Goal: Transaction & Acquisition: Purchase product/service

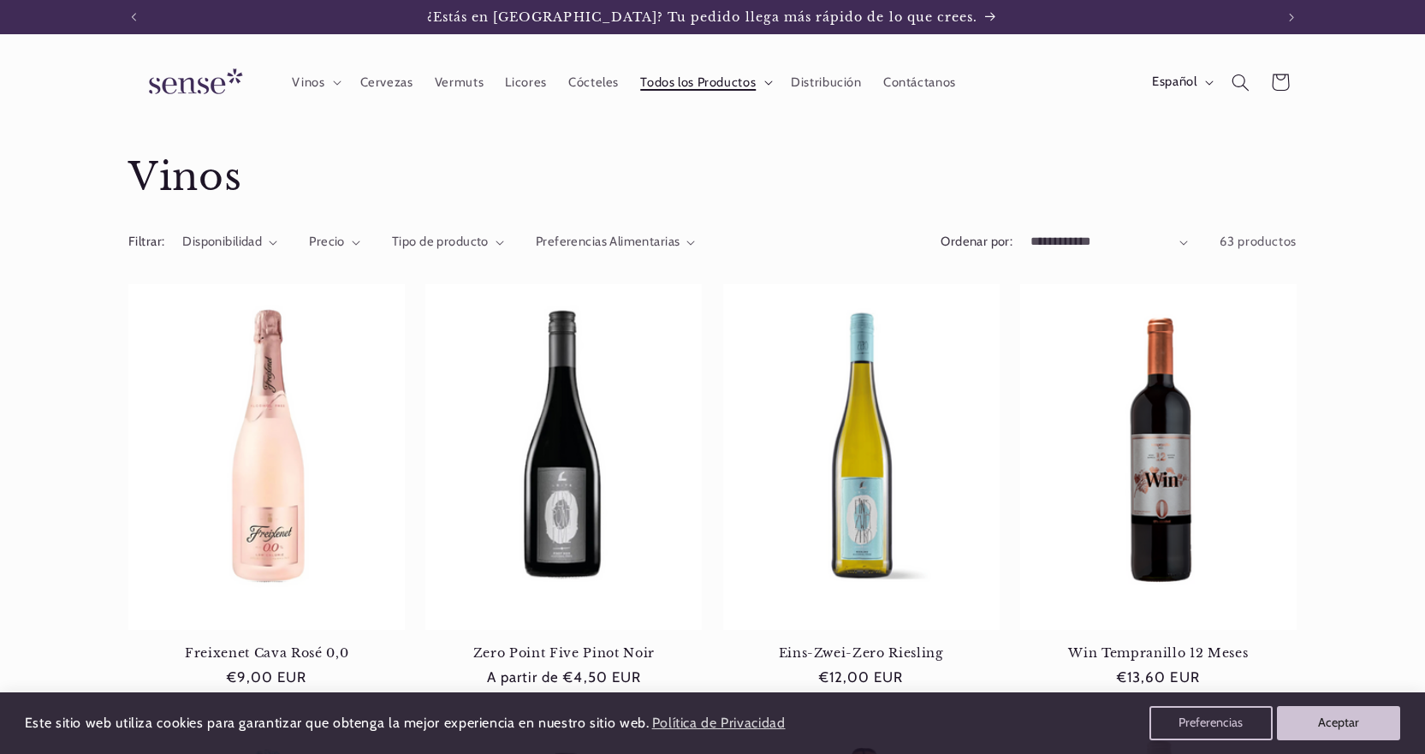
click at [764, 82] on icon at bounding box center [768, 82] width 9 height 5
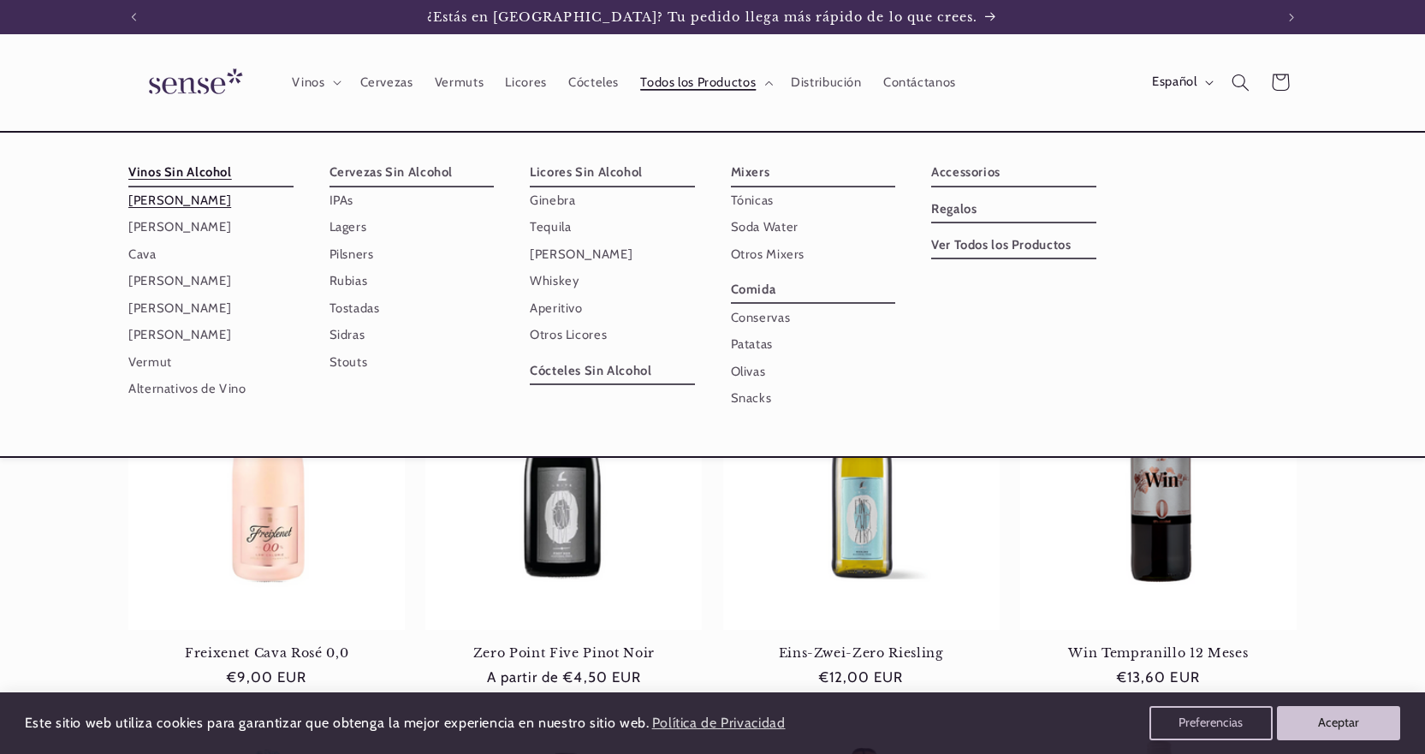
click at [192, 200] on link "[PERSON_NAME]" at bounding box center [210, 200] width 165 height 27
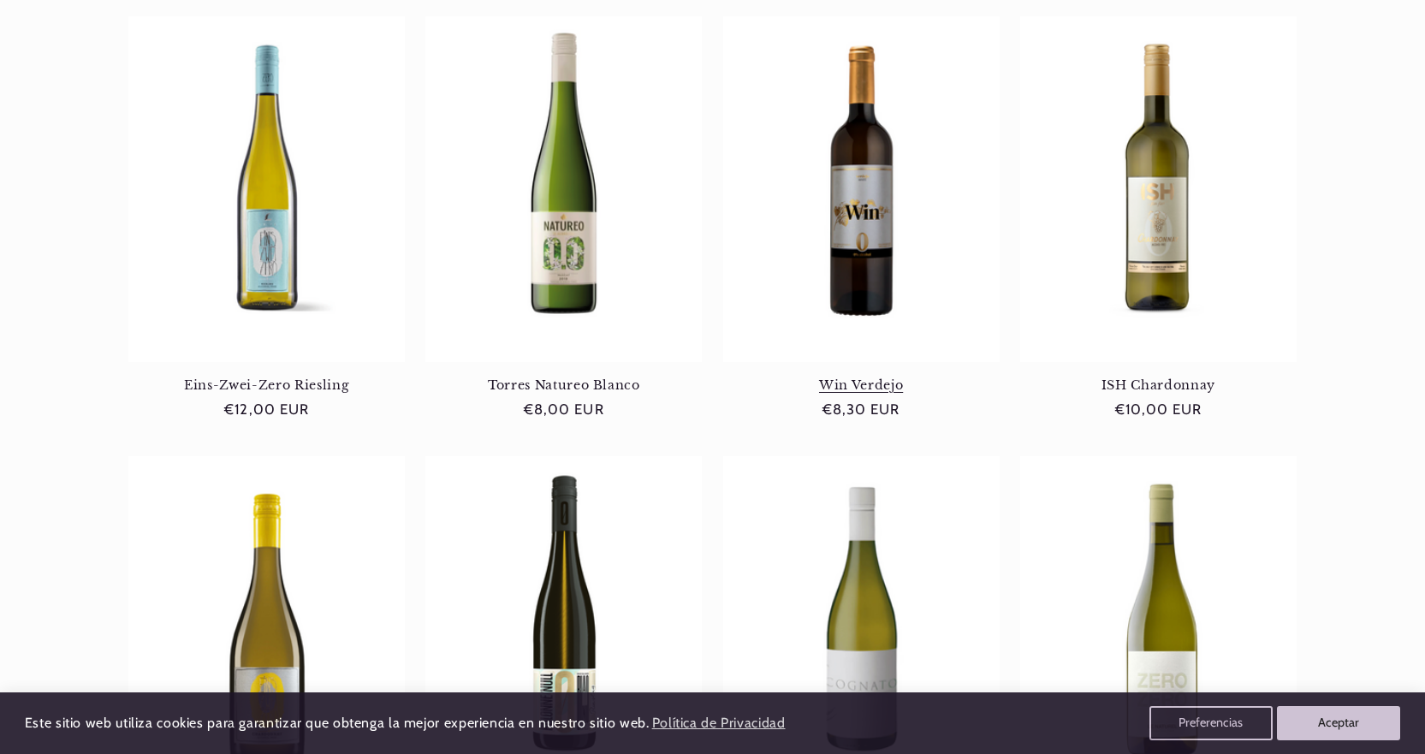
scroll to position [428, 0]
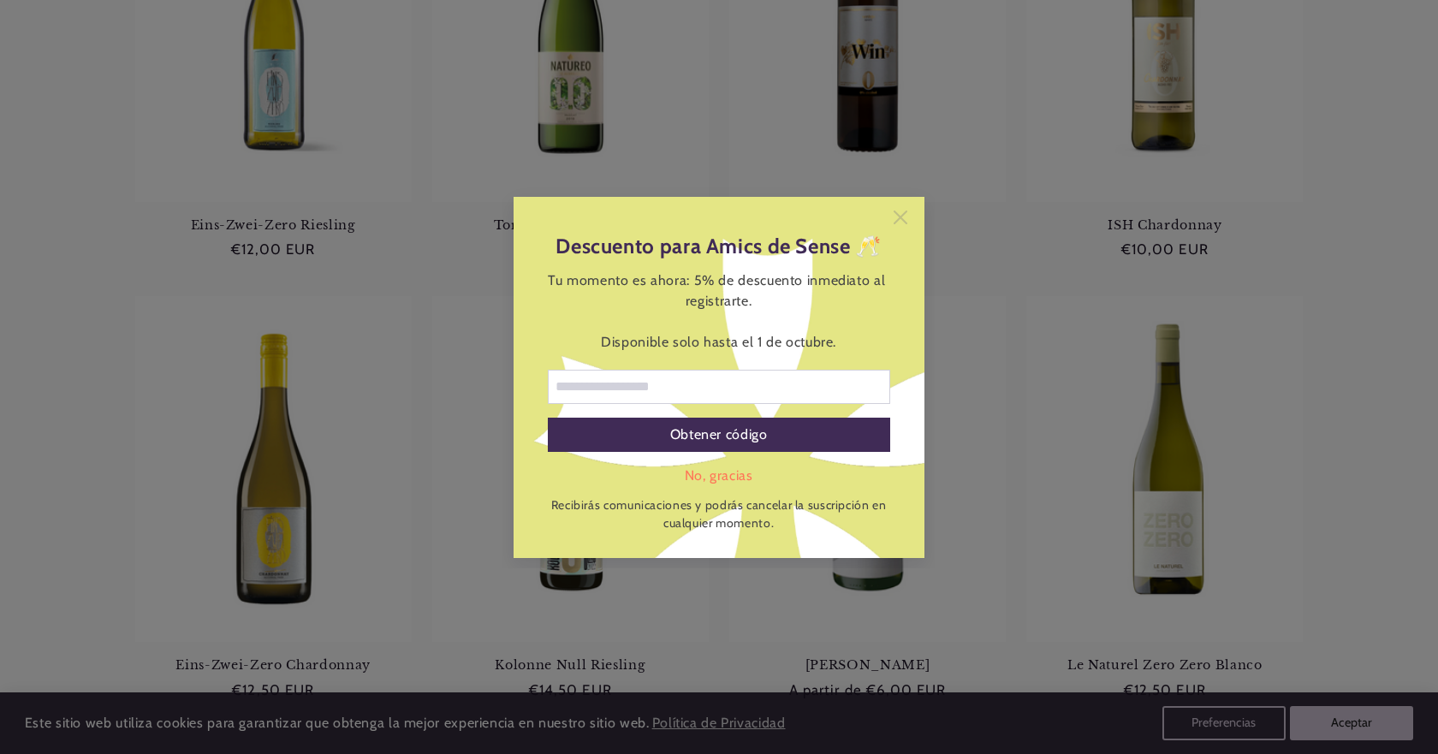
click at [898, 219] on icon at bounding box center [901, 217] width 14 height 14
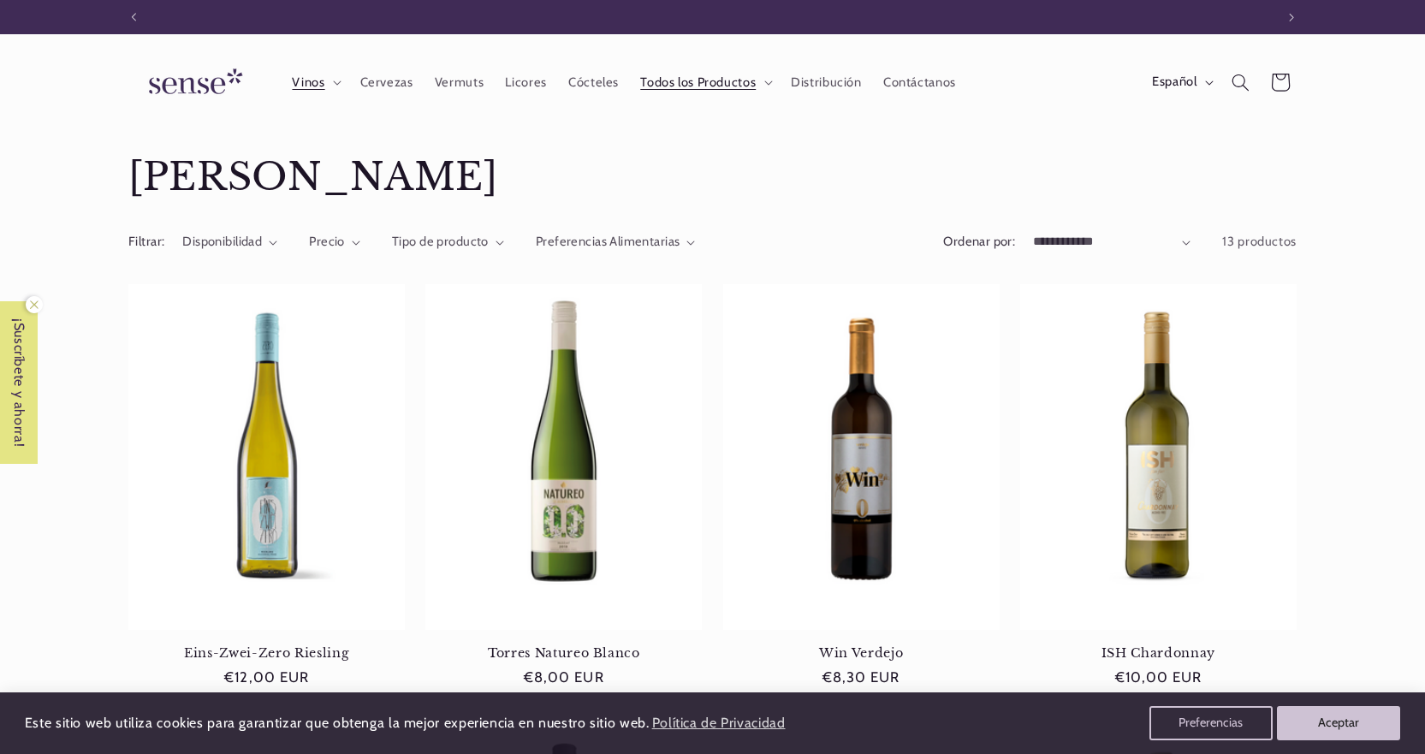
scroll to position [0, 0]
click at [1277, 81] on icon at bounding box center [1280, 83] width 42 height 42
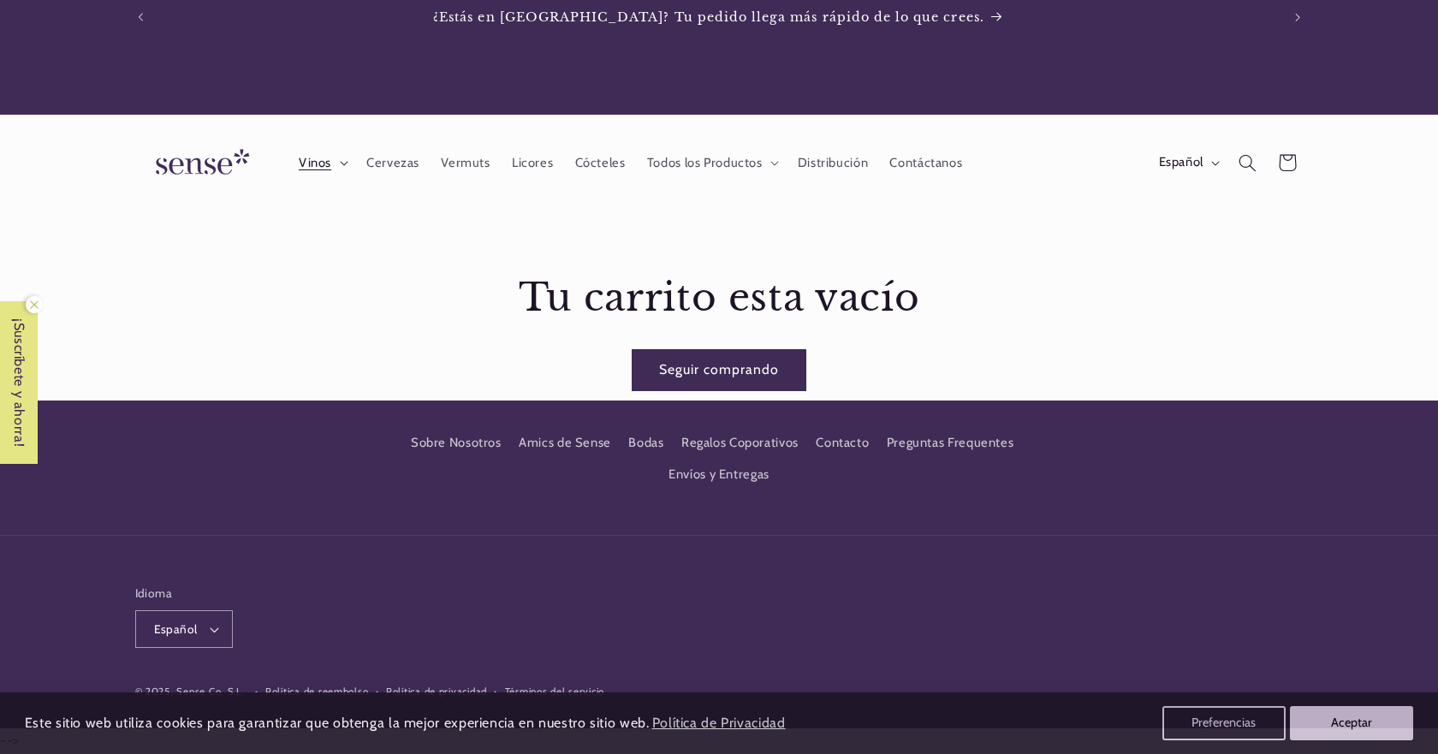
click at [318, 164] on span "Vinos" at bounding box center [315, 163] width 33 height 16
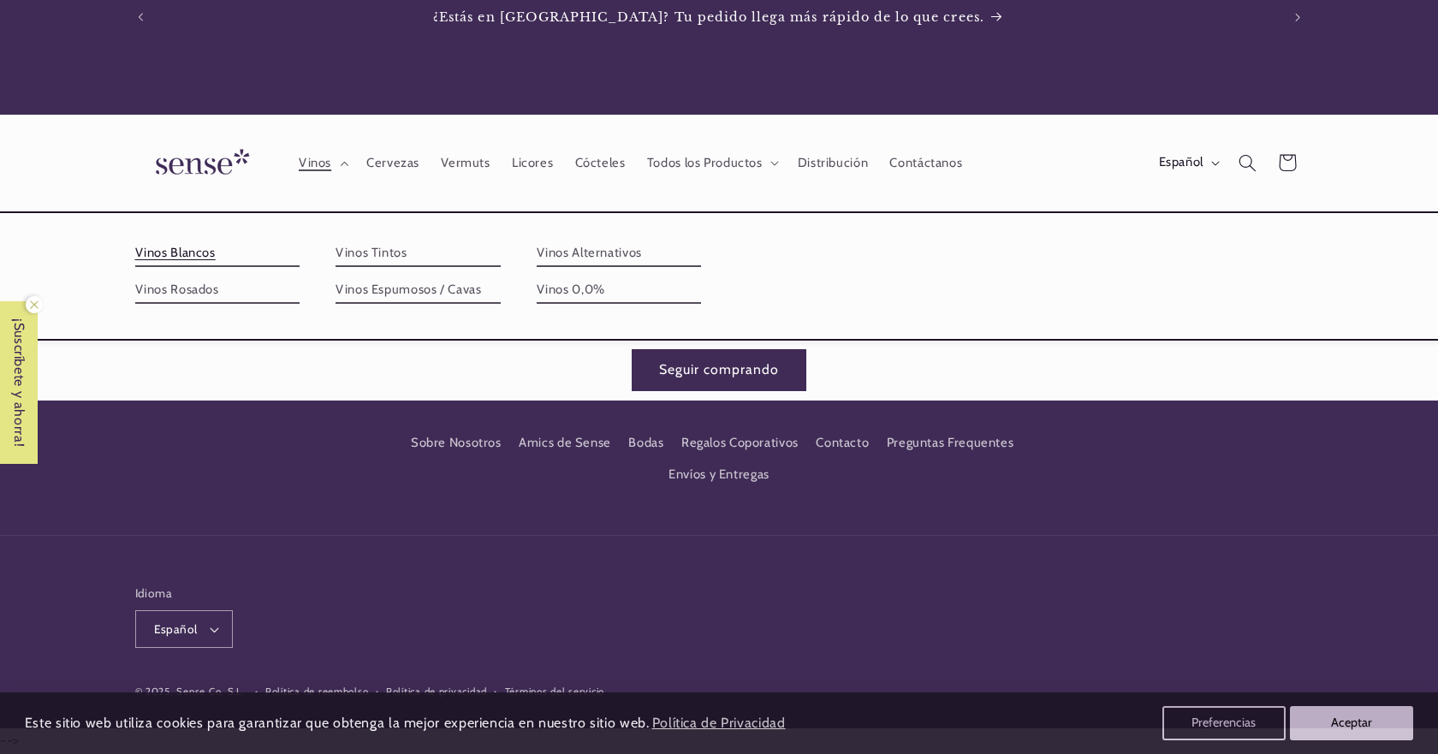
click at [195, 260] on link "Vinos Blancos" at bounding box center [217, 253] width 165 height 27
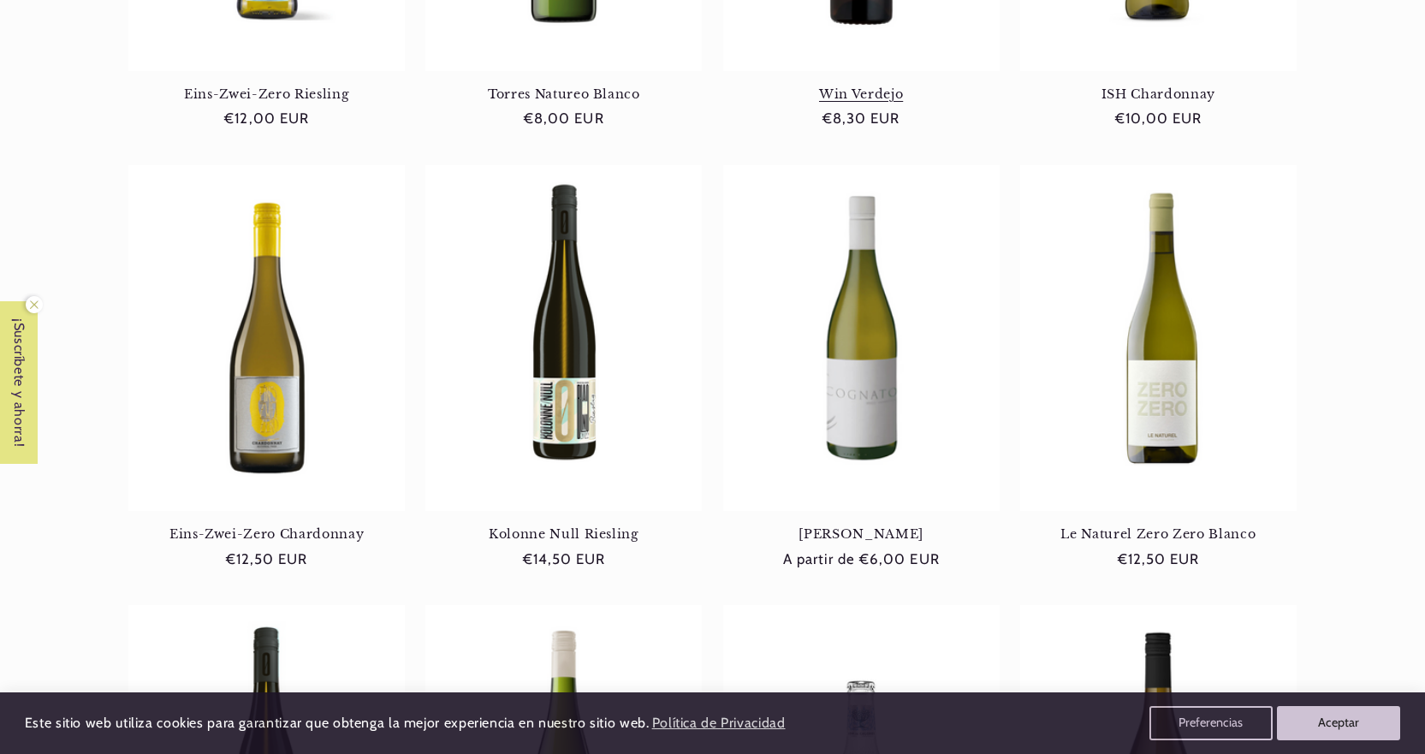
scroll to position [599, 0]
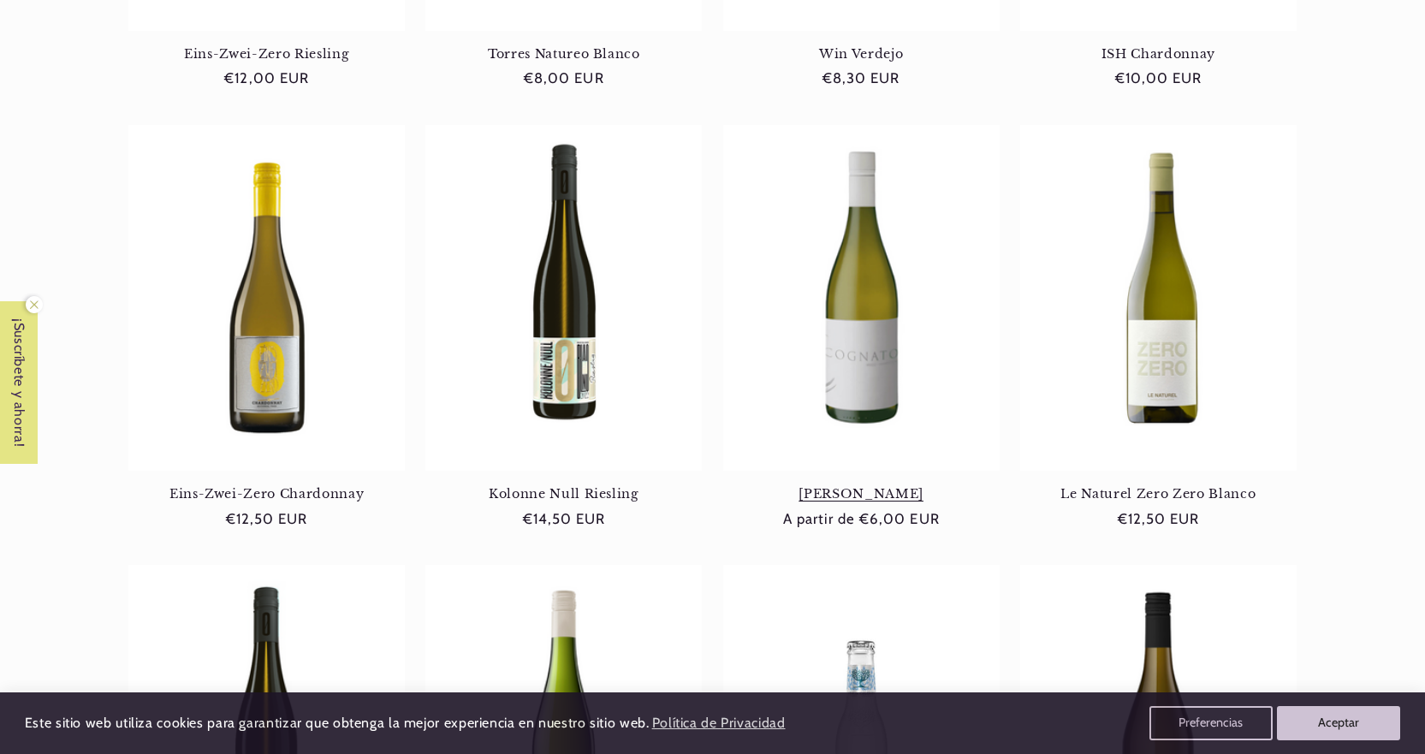
click at [834, 490] on link "[PERSON_NAME]" at bounding box center [861, 493] width 277 height 15
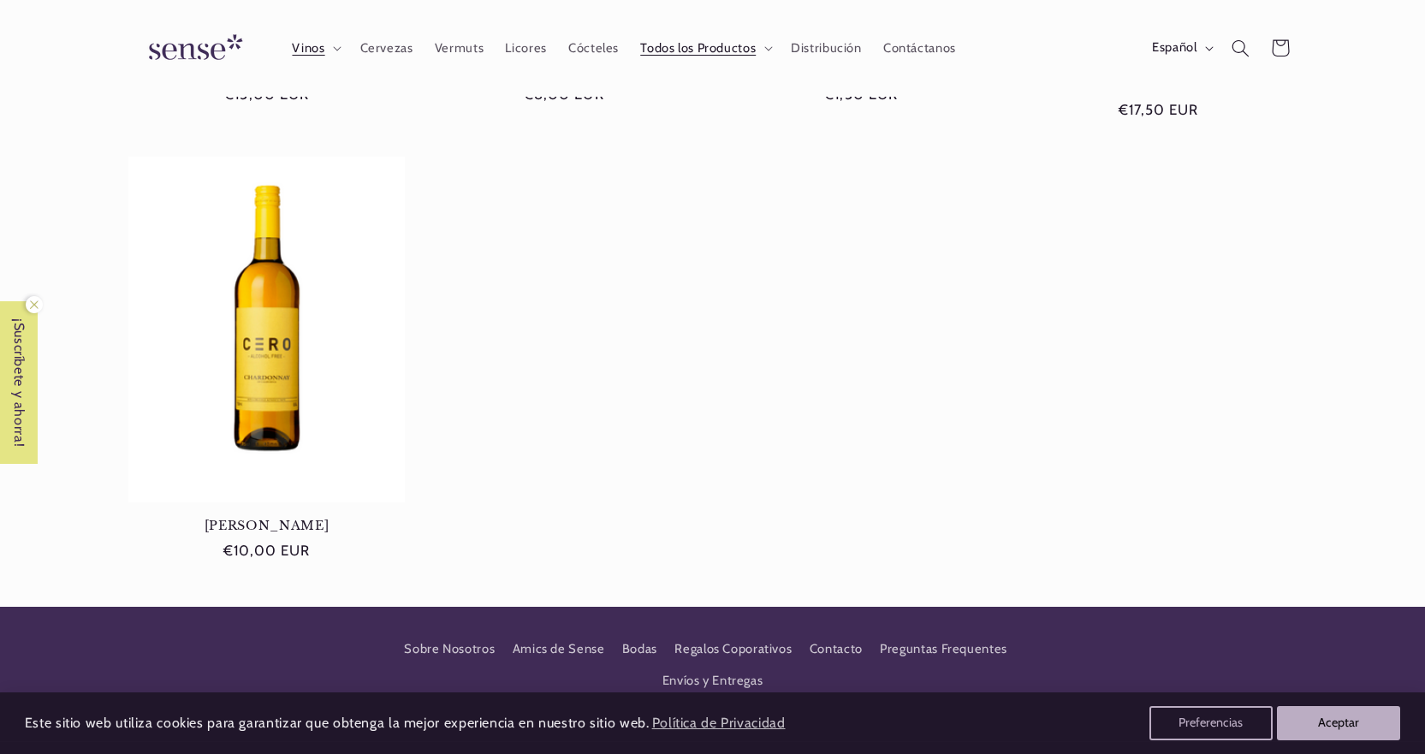
scroll to position [1370, 0]
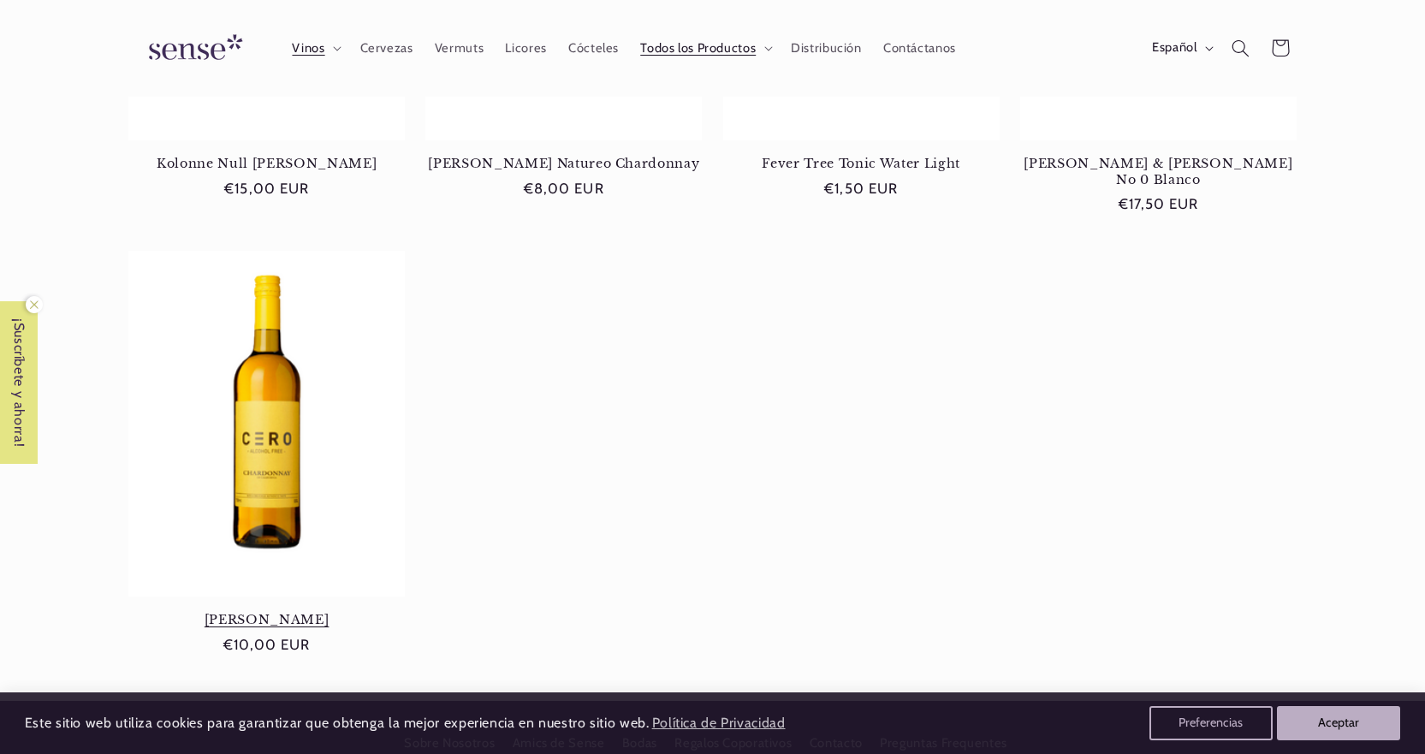
click at [264, 612] on link "[PERSON_NAME]" at bounding box center [266, 619] width 277 height 15
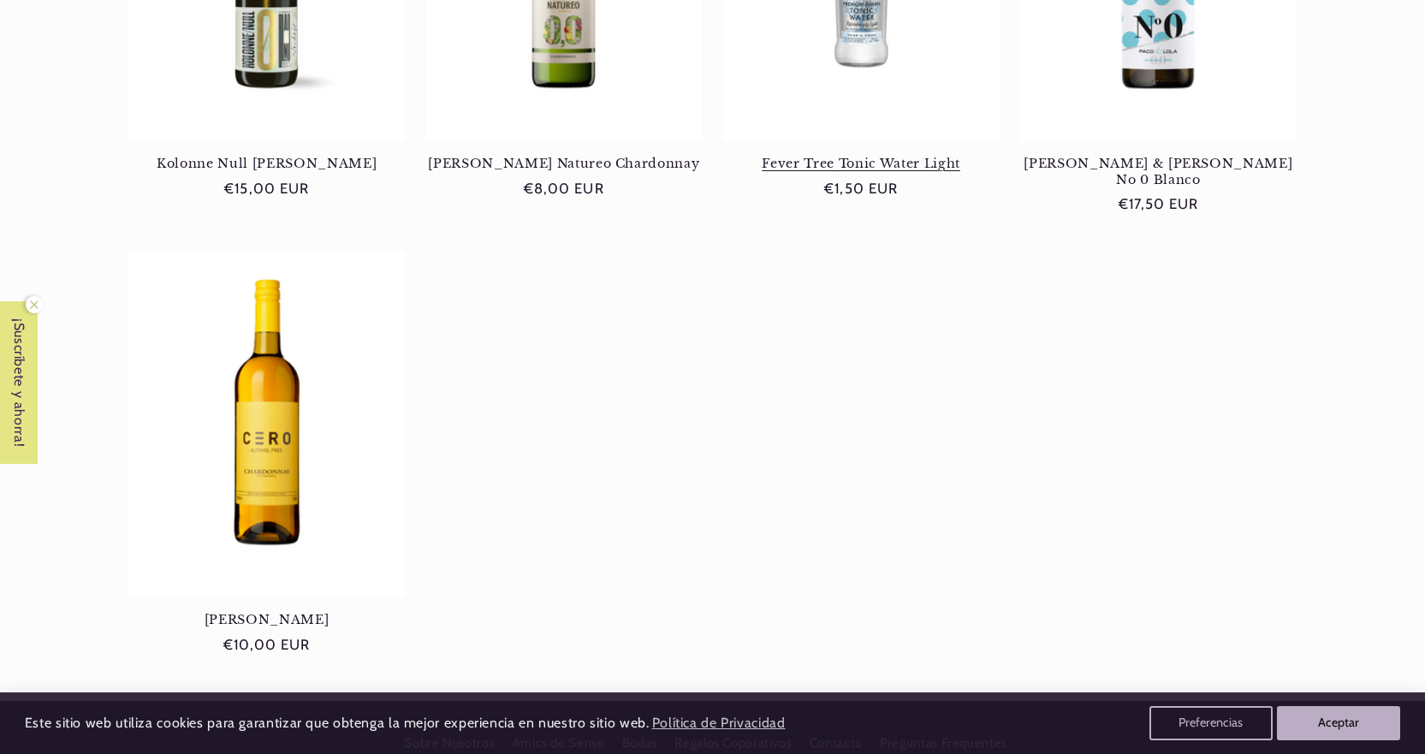
scroll to position [0, 1140]
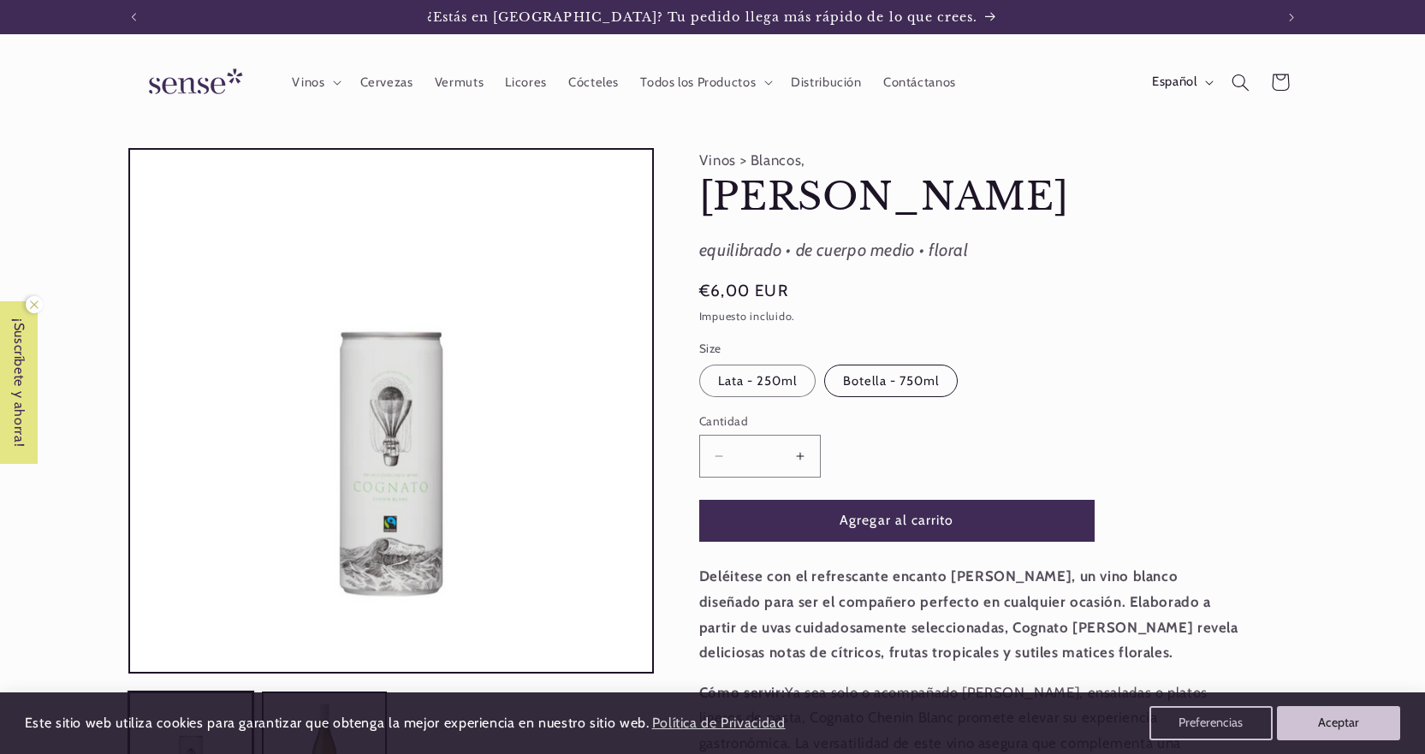
click at [895, 380] on label "Botella - 750ml Variante agotada o no disponible" at bounding box center [891, 381] width 134 height 33
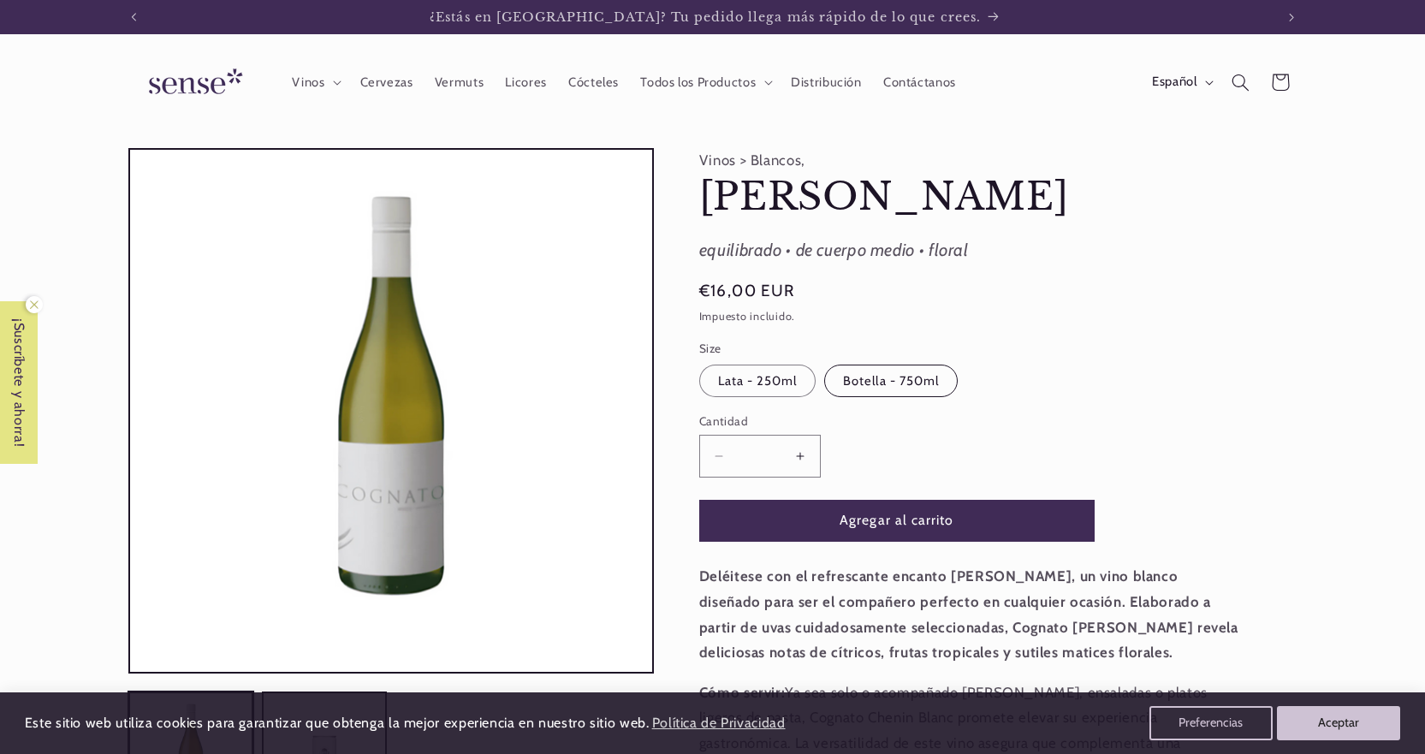
scroll to position [0, 1140]
